Goal: Task Accomplishment & Management: Complete application form

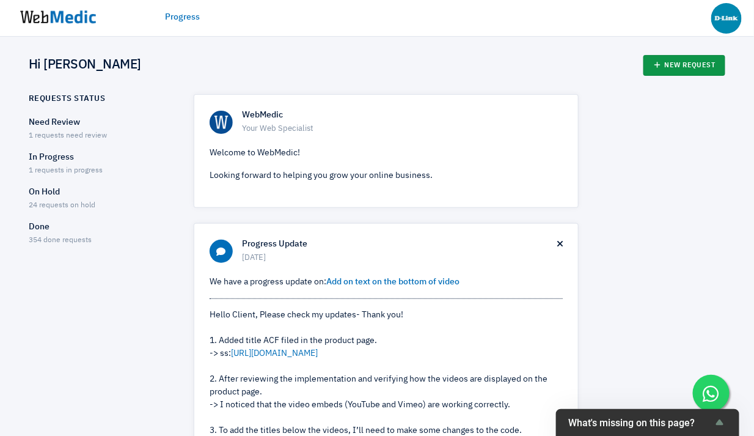
click at [677, 68] on link "New Request" at bounding box center [685, 65] width 83 height 21
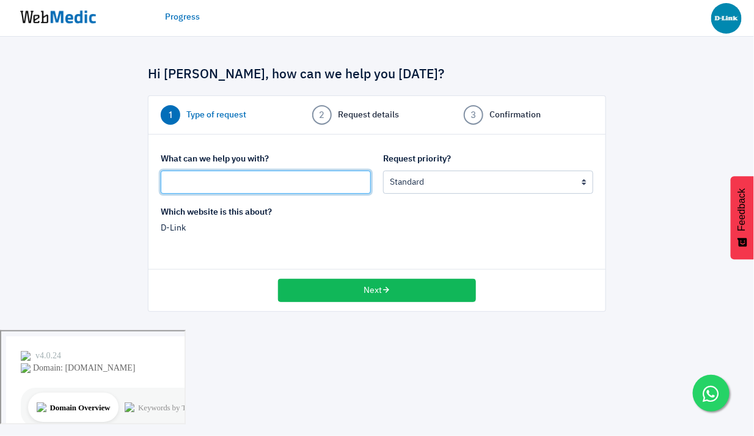
click at [249, 183] on input "text" at bounding box center [266, 182] width 210 height 23
type input "D"
type input "Add new product DPP-101 & DPP-201"
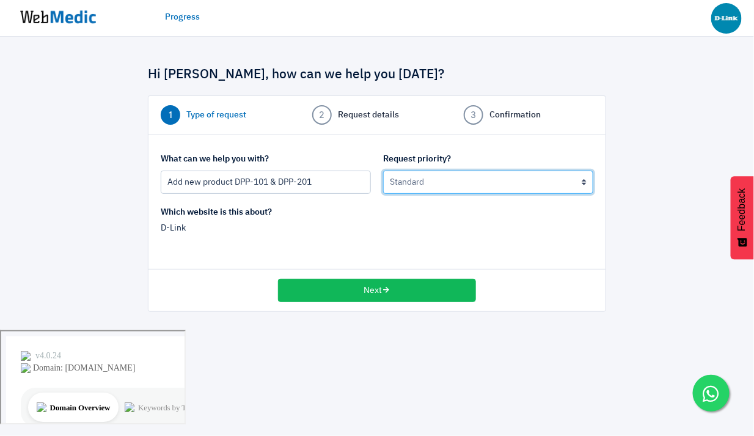
click at [460, 186] on select "Urgent: this is a mission critical issue High: this needs to be prioritized bef…" at bounding box center [488, 182] width 210 height 23
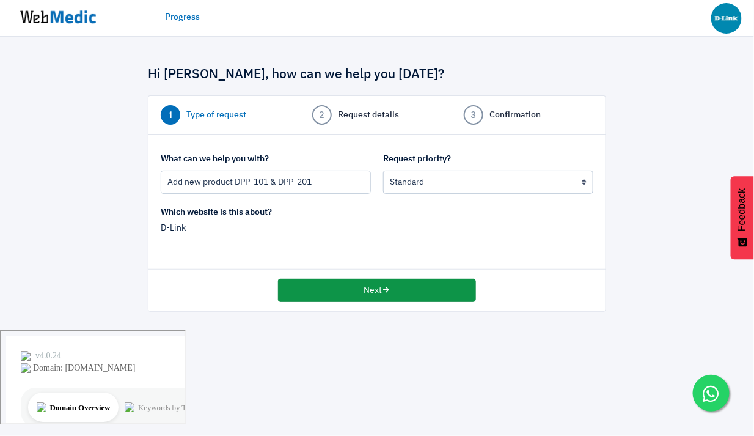
click at [374, 292] on button "Next" at bounding box center [377, 290] width 198 height 23
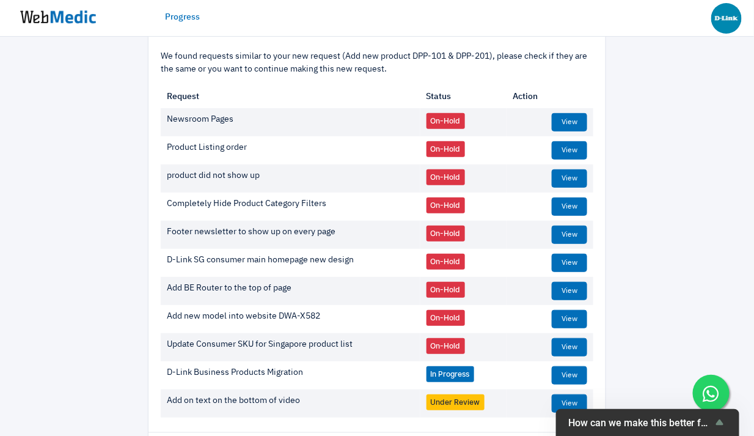
scroll to position [158, 0]
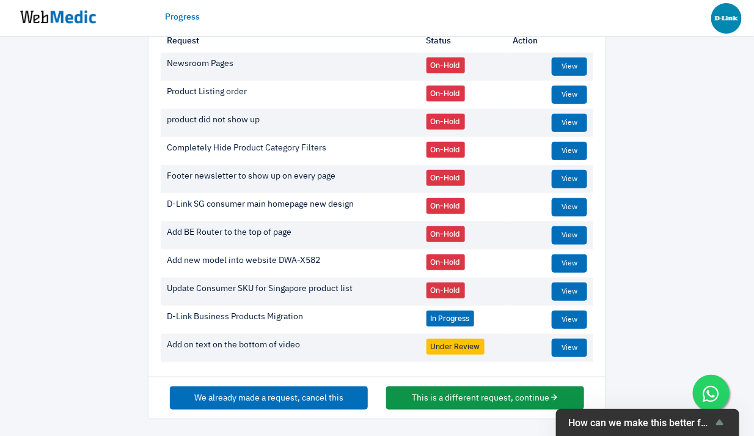
click at [471, 391] on button "This is a different request, continue" at bounding box center [485, 397] width 198 height 23
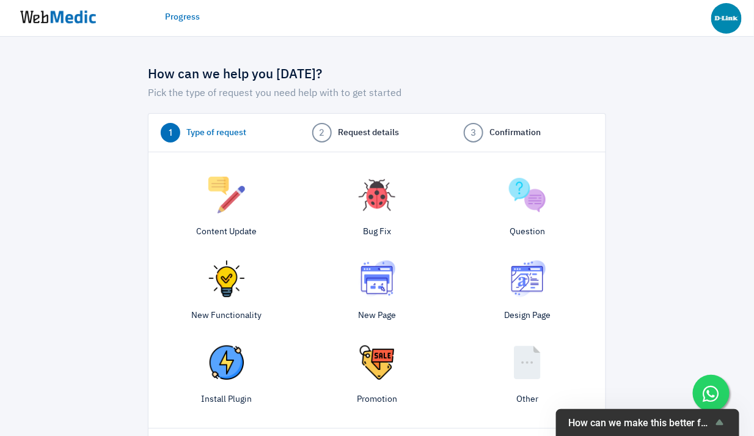
click at [234, 193] on img at bounding box center [226, 195] width 37 height 37
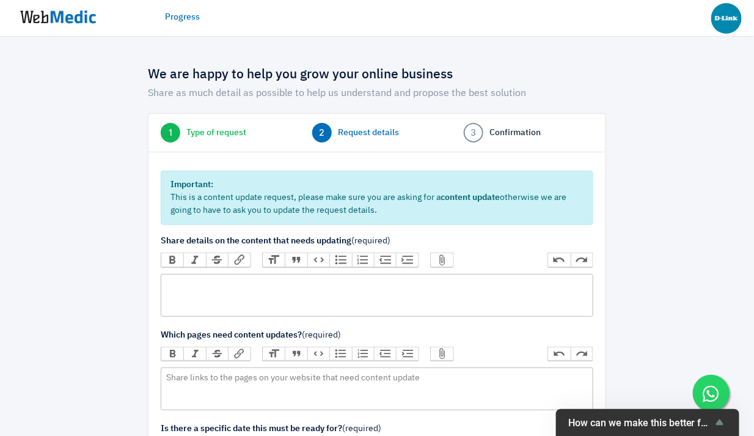
click at [230, 295] on trix-editor at bounding box center [377, 295] width 433 height 43
paste trix-editor "https://www.dlink.com.au/home-solutions/DPP-101-10000-mAh-Power-Bank-USB-C-USB-…"
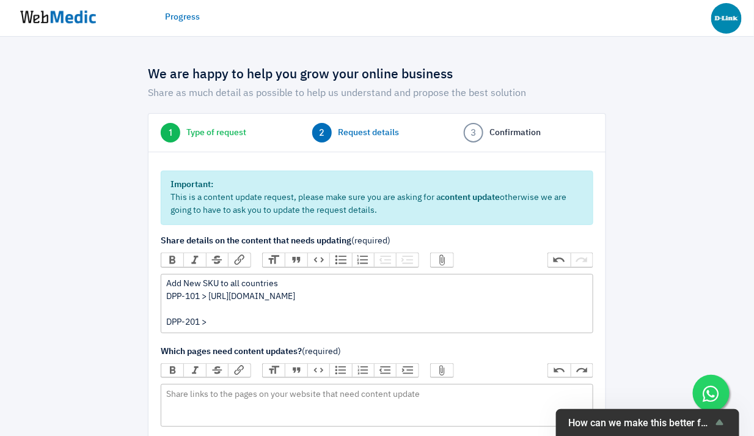
click at [222, 284] on div "Add New SKU to all countries DPP-101 > https://www.dlink.com.au/home-solutions/…" at bounding box center [376, 303] width 421 height 51
click at [230, 329] on div "Add New SKU and duplicate contents to all countries DPP-101 > https://www.dlink…" at bounding box center [376, 303] width 421 height 51
type trix-editor "<div>Add New SKU and duplicate contents to all countries<br>DPP-101 &gt; https:…"
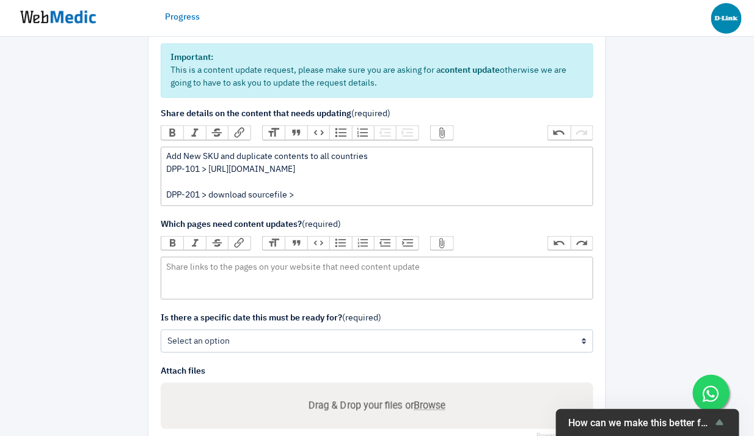
scroll to position [128, 0]
click at [243, 276] on trix-editor at bounding box center [377, 277] width 433 height 43
type trix-editor "<div>Add to accessories category&nbsp;</div>"
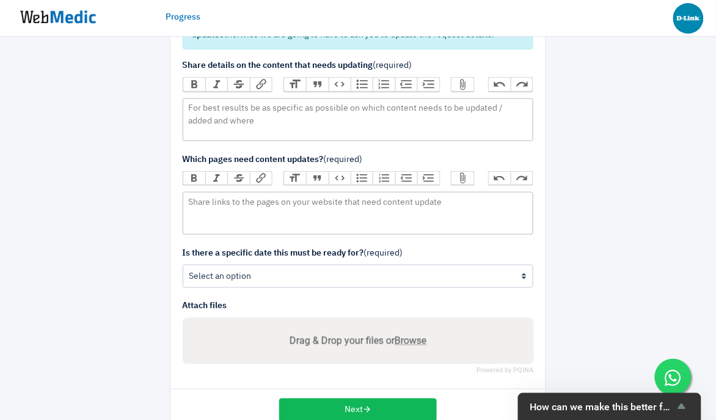
scroll to position [186, 0]
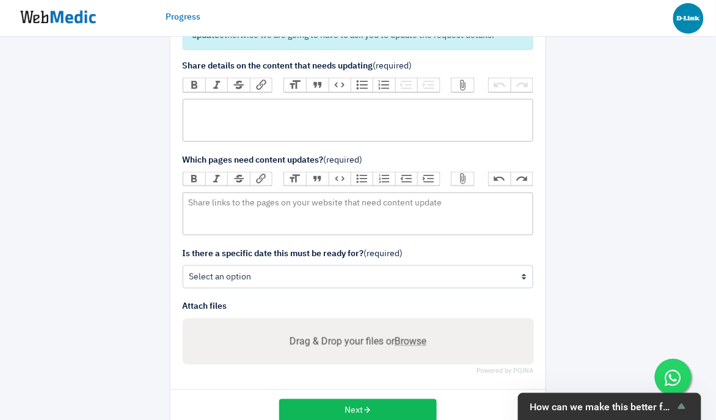
click at [238, 102] on trix-editor at bounding box center [358, 120] width 351 height 43
type trix-editor "<div>Duplicate and add&nbsp;</div>"
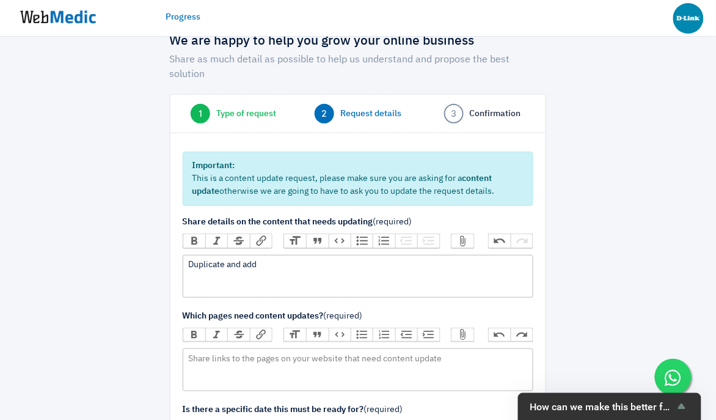
scroll to position [26, 0]
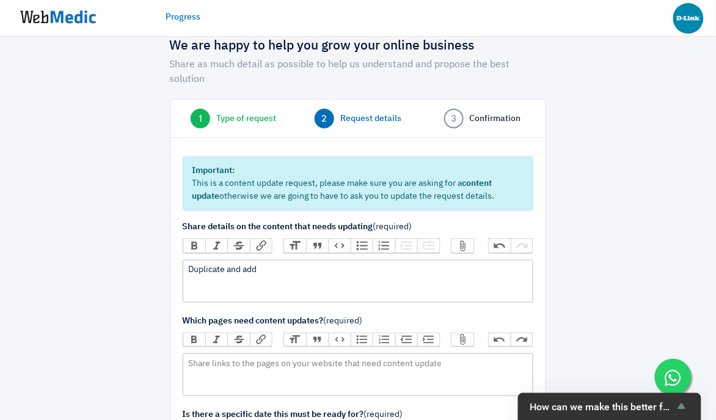
click at [70, 17] on img at bounding box center [58, 17] width 92 height 38
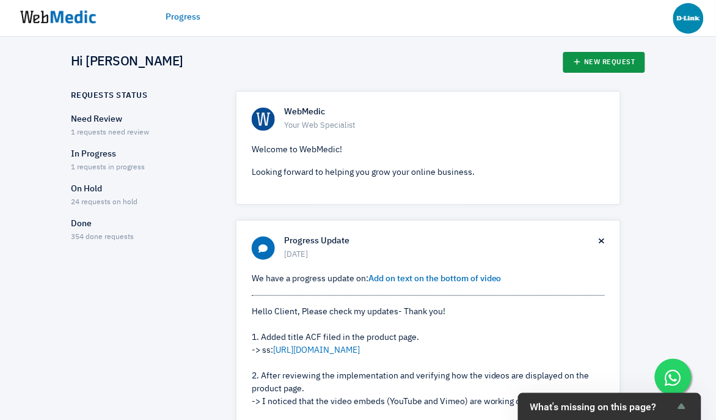
click at [608, 67] on link "New Request" at bounding box center [605, 62] width 83 height 21
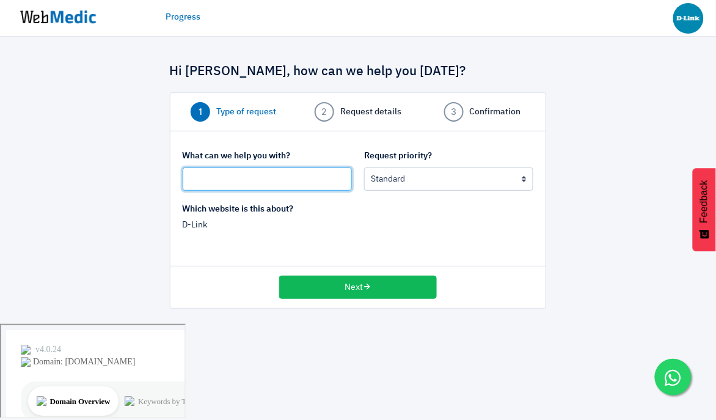
click at [268, 186] on input "text" at bounding box center [267, 178] width 169 height 23
click at [191, 179] on input "Duplicate" at bounding box center [267, 178] width 169 height 23
type input "Add new SKU DPP-101, DPP-201"
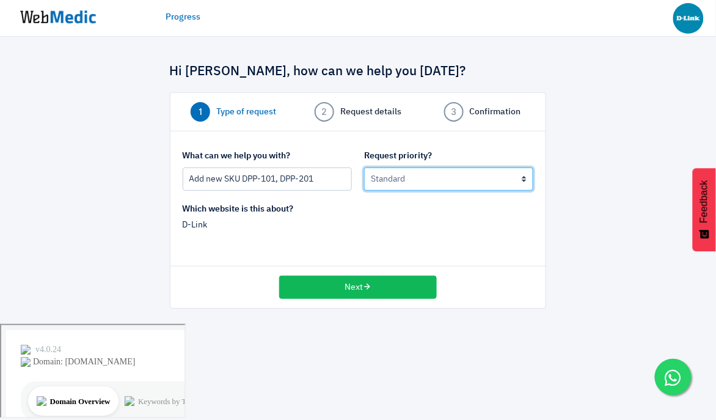
click at [403, 183] on select "Urgent: this is a mission critical issue High: this needs to be prioritized bef…" at bounding box center [448, 178] width 169 height 23
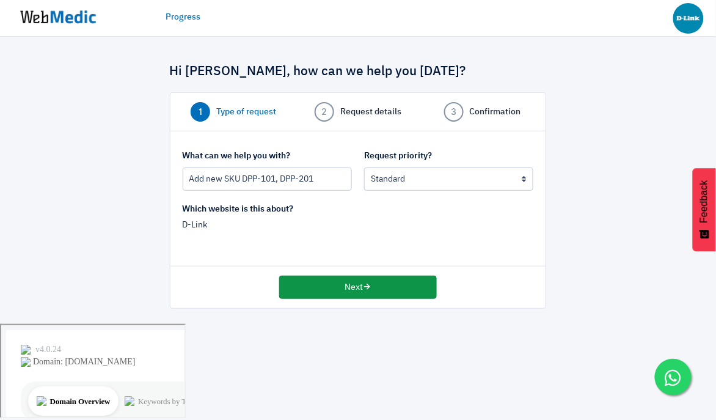
click at [359, 287] on button "Next" at bounding box center [357, 287] width 157 height 23
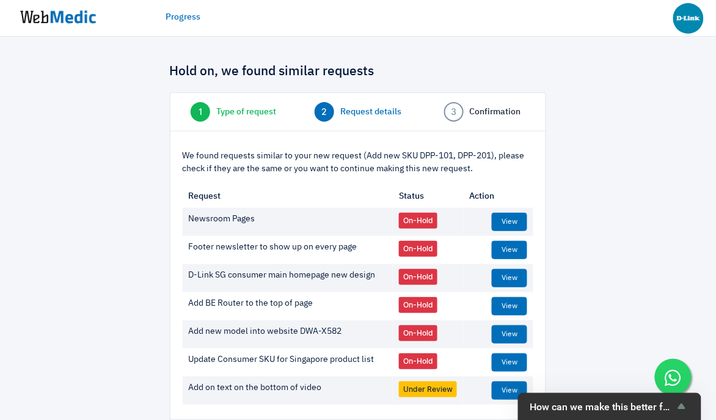
scroll to position [69, 0]
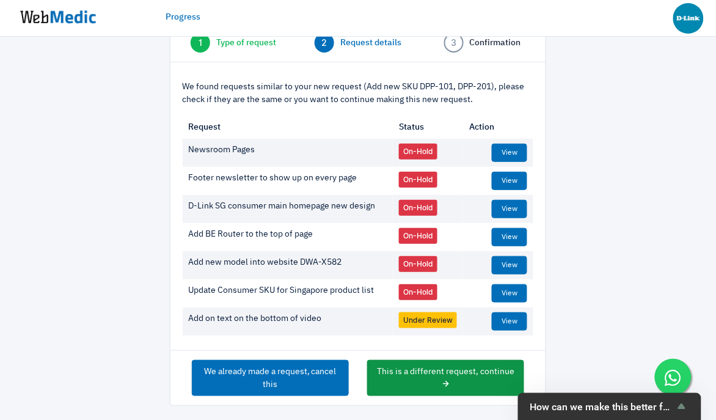
click at [438, 370] on button "This is a different request, continue" at bounding box center [445, 378] width 157 height 36
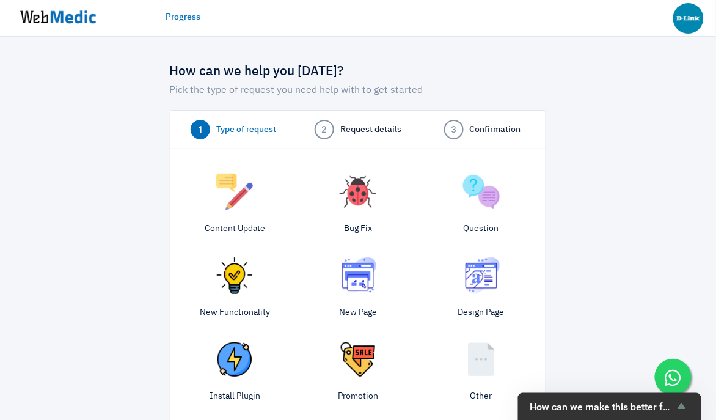
click at [230, 191] on img at bounding box center [234, 192] width 37 height 37
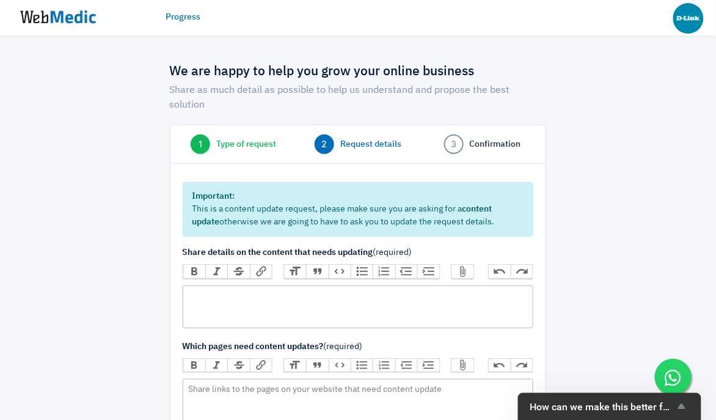
click at [224, 297] on trix-editor at bounding box center [358, 306] width 351 height 43
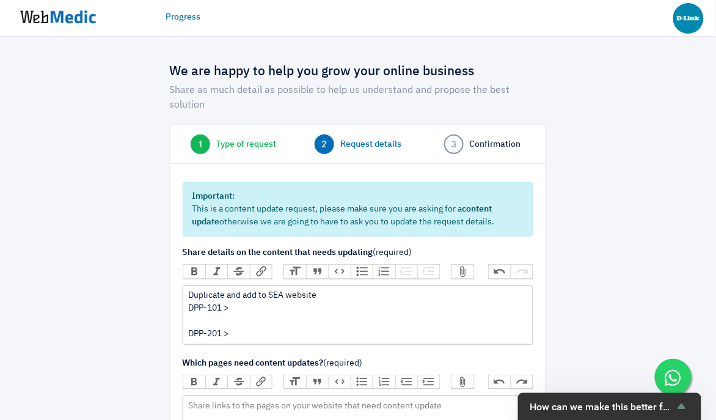
paste trix-editor "https://drive.google.com/drive/folders/1jH_Sy3iJFjFVn_WlLp1vhYYPMFyRMfpe?usp=sh…"
click at [273, 298] on div "Duplicate and add to SEA website DPP-101 > DPP-201 > https://drive.google.com/d…" at bounding box center [358, 314] width 340 height 51
paste trix-editor "<div>Duplicate and add to SEA website<br>DPP-101 &gt;https://www.dlink.com.au/h…"
type trix-editor "<div>Duplicate and add to SEA website<br>DPP-101 &gt;https://www.dlink.com.au/h…"
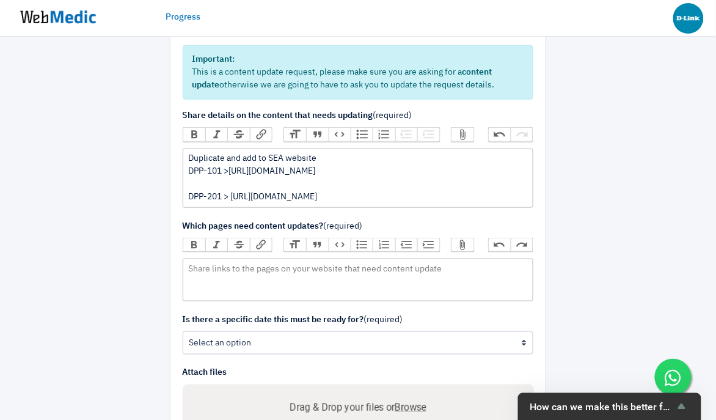
scroll to position [138, 0]
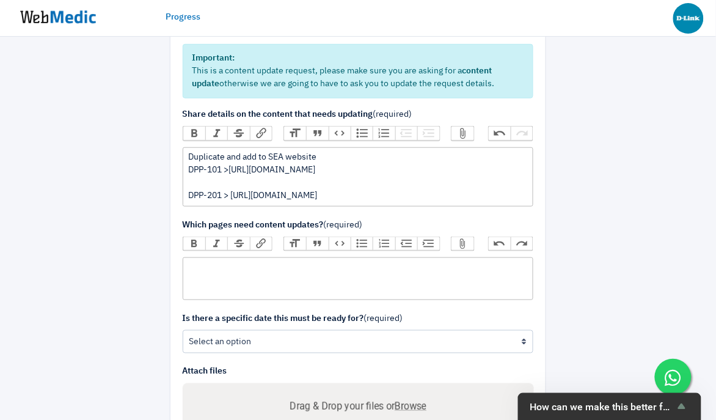
click at [265, 300] on trix-editor at bounding box center [358, 278] width 351 height 43
click at [216, 274] on div "Add to new category" at bounding box center [358, 268] width 340 height 13
type trix-editor "<div>Add to category &gt; Consumer &gt; Accessories &gt; Power Bank</div>"
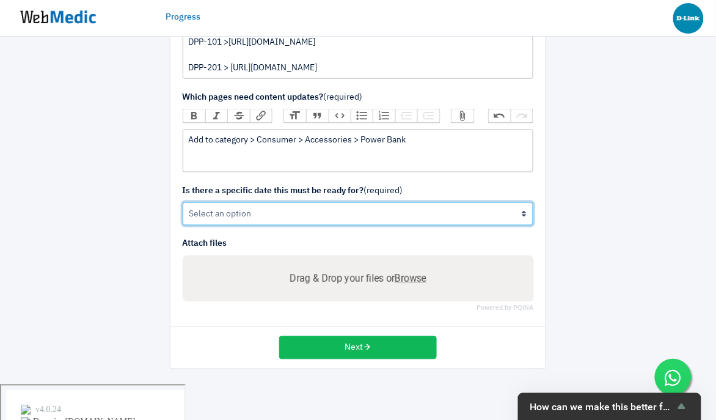
click at [221, 226] on select "Yes No" at bounding box center [358, 213] width 351 height 23
select select "1"
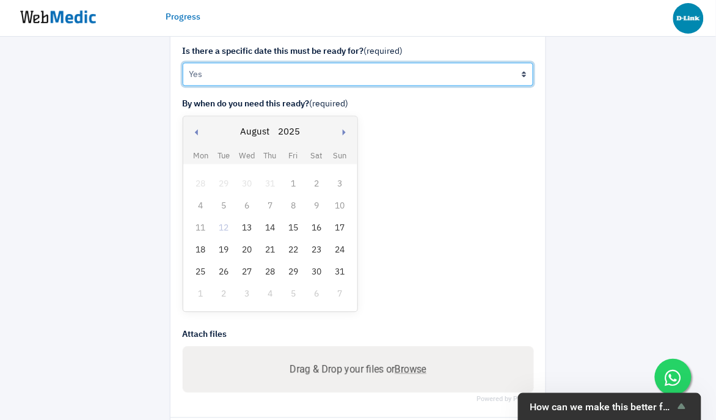
scroll to position [410, 0]
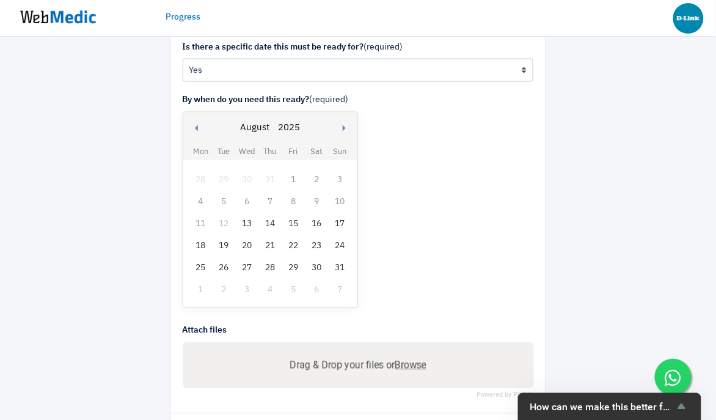
click at [293, 232] on div "15" at bounding box center [293, 224] width 16 height 16
click at [428, 260] on div "By when do you need this ready? (required) Previous month Next month August Jan…" at bounding box center [358, 203] width 351 height 218
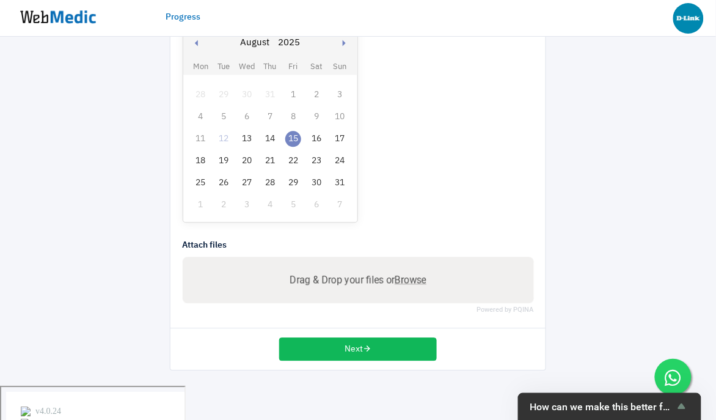
click at [193, 169] on div "18" at bounding box center [201, 161] width 16 height 16
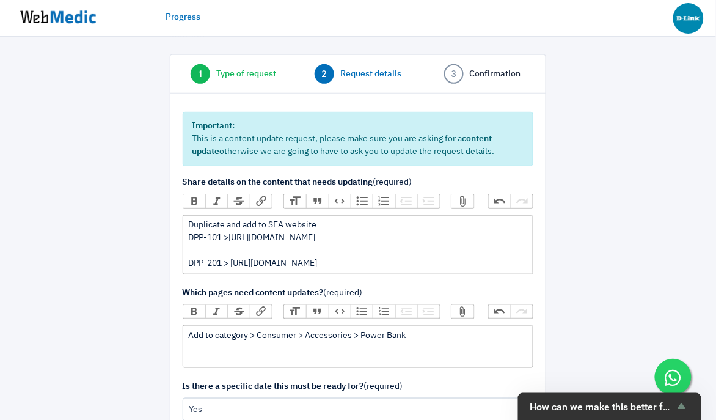
scroll to position [0, 0]
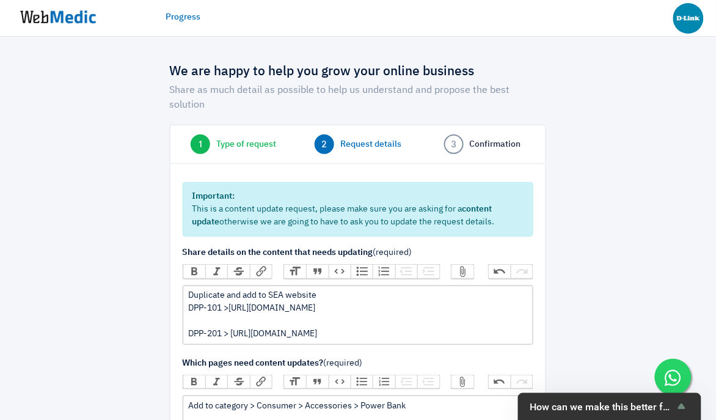
click at [230, 293] on div "Duplicate and add to SEA website DPP-101 >https://www.dlink.com.au/home-solutio…" at bounding box center [358, 314] width 340 height 51
click at [224, 293] on div "Duplicate and add to SEA website DPP-101 >https://www.dlink.com.au/home-solutio…" at bounding box center [358, 314] width 340 height 51
click at [358, 289] on div "Duplicate and add to SEA website DPP-101 >https://www.dlink.com.au/home-solutio…" at bounding box center [358, 314] width 340 height 51
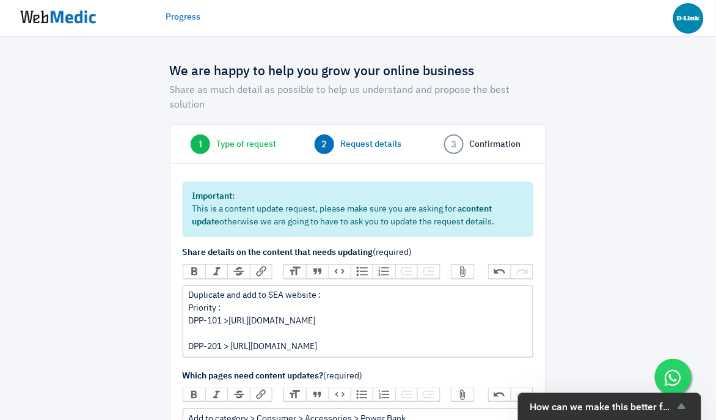
click at [302, 348] on div "Duplicate and add to SEA website : Priority : DPP-101 >https://www.dlink.com.au…" at bounding box center [358, 321] width 340 height 64
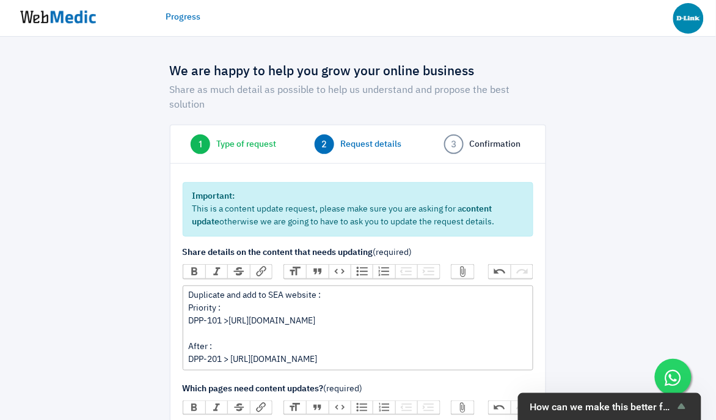
type trix-editor "<div>Duplicate and add to SEA website :<br>Priority :&nbsp;<br>DPP-101 &gt;http…"
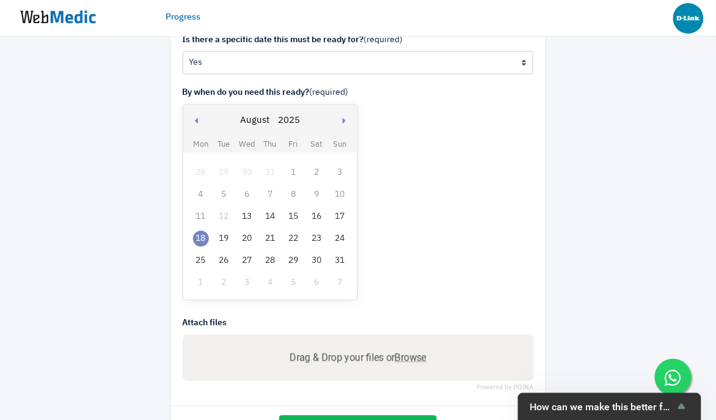
scroll to position [521, 0]
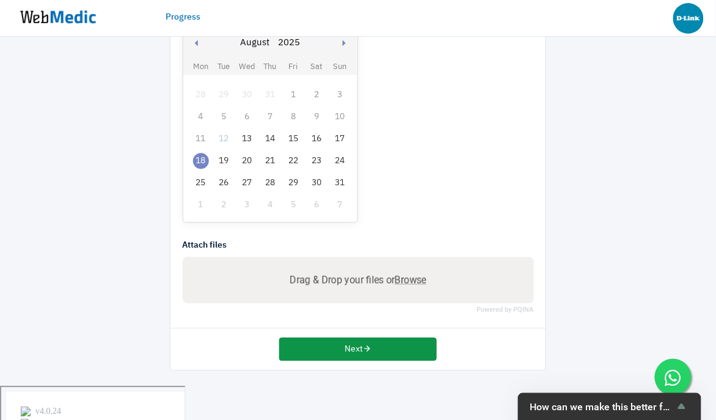
click at [337, 361] on button "Next" at bounding box center [357, 348] width 157 height 23
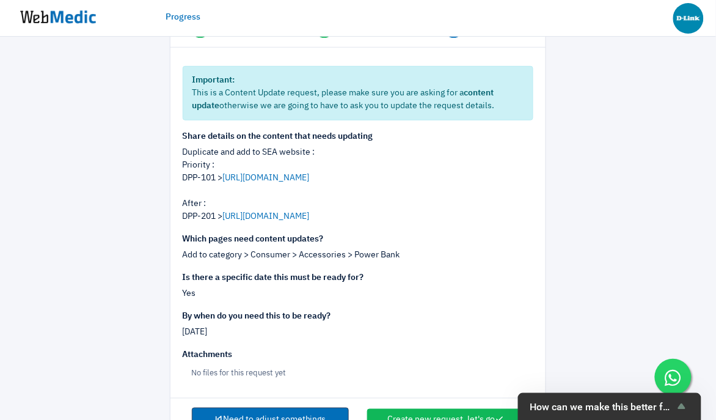
scroll to position [177, 0]
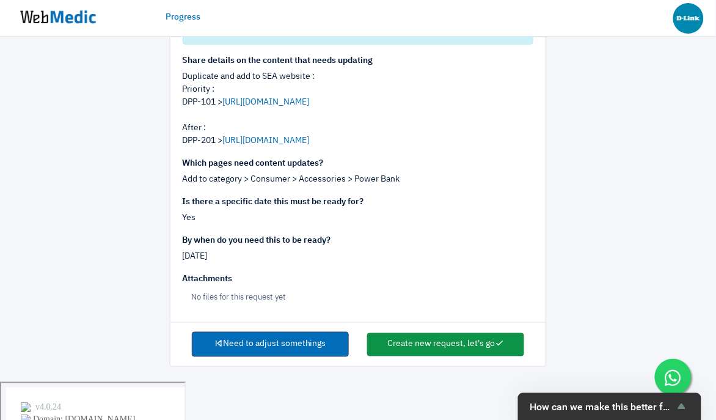
click at [436, 356] on button "Create new request, let's go" at bounding box center [445, 344] width 157 height 23
